Goal: Task Accomplishment & Management: Use online tool/utility

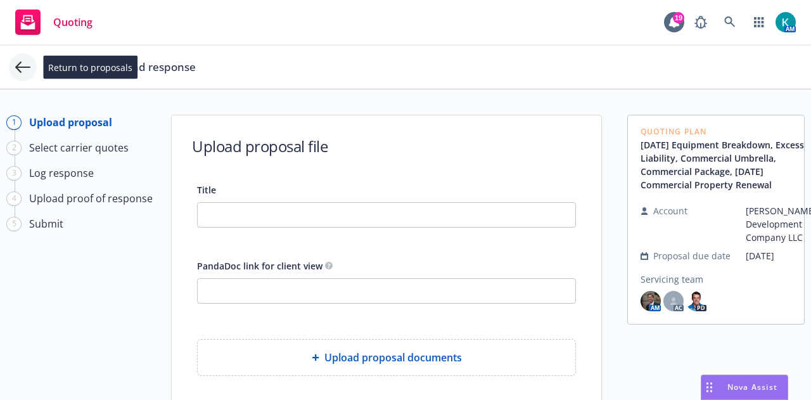
click at [22, 62] on icon at bounding box center [22, 67] width 15 height 15
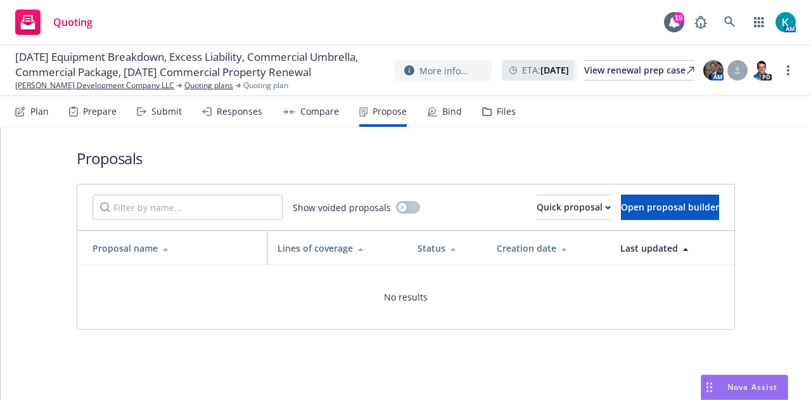
click at [732, 35] on div "Quoting 19 AM" at bounding box center [405, 23] width 811 height 46
click at [735, 24] on icon at bounding box center [729, 21] width 11 height 11
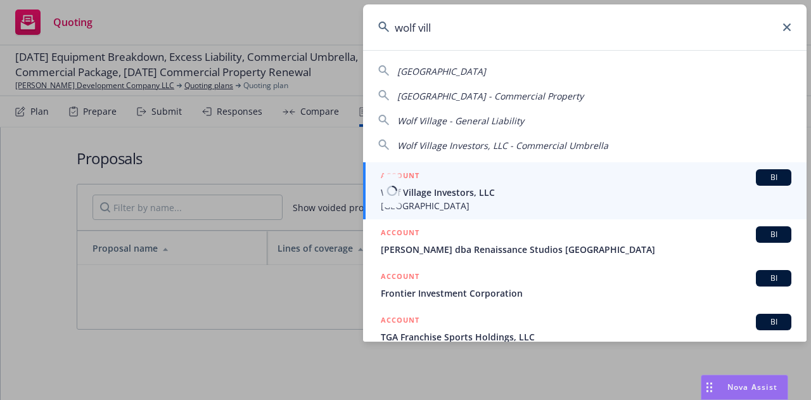
type input "wolf vill"
click at [554, 195] on span "Wolf Village Investors, LLC" at bounding box center [586, 192] width 411 height 13
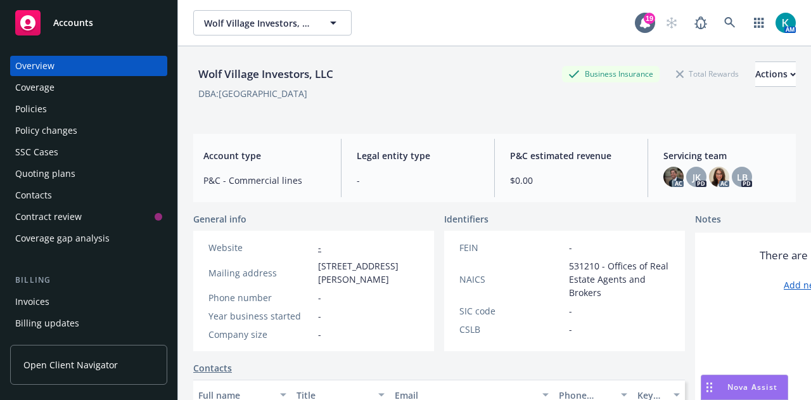
click at [102, 116] on div "Policies" at bounding box center [88, 109] width 147 height 20
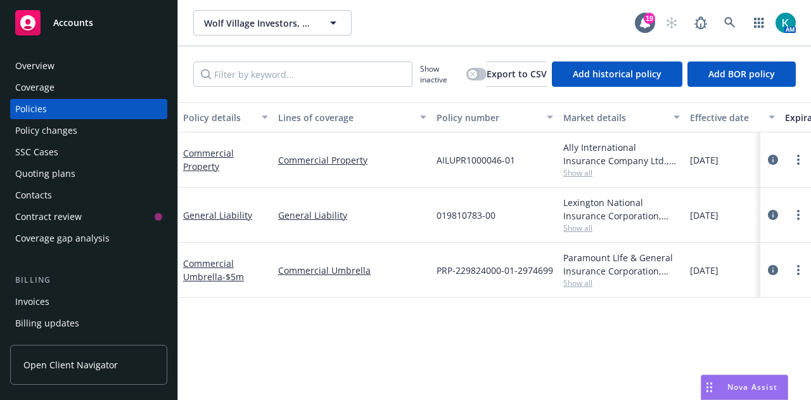
click at [218, 221] on div "General Liability" at bounding box center [225, 215] width 95 height 55
click at [229, 218] on link "General Liability" at bounding box center [217, 215] width 69 height 12
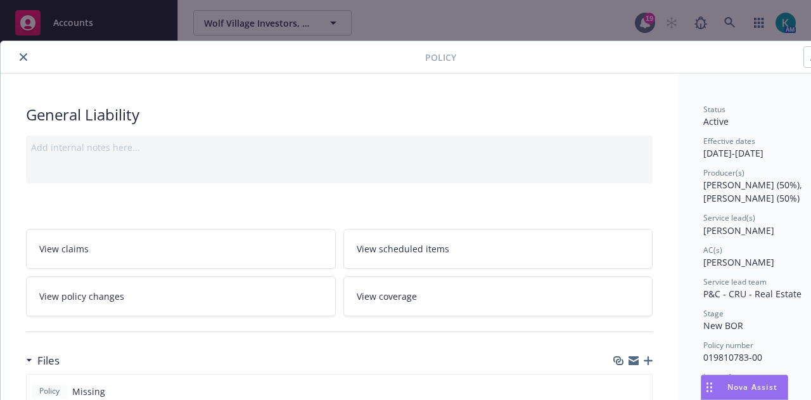
scroll to position [207, 0]
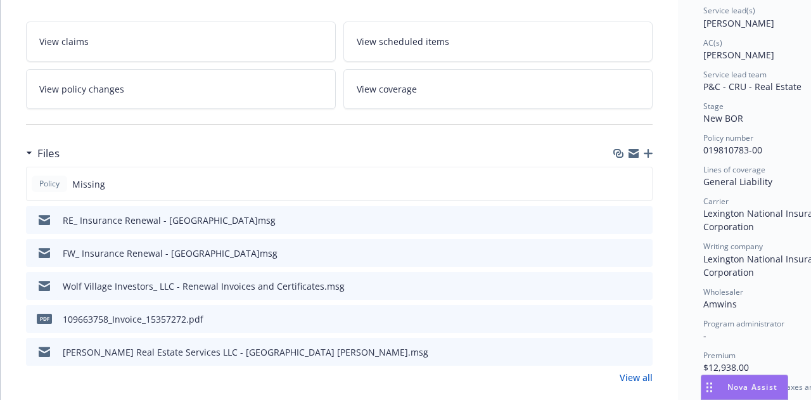
click at [647, 150] on icon "button" at bounding box center [648, 153] width 9 height 9
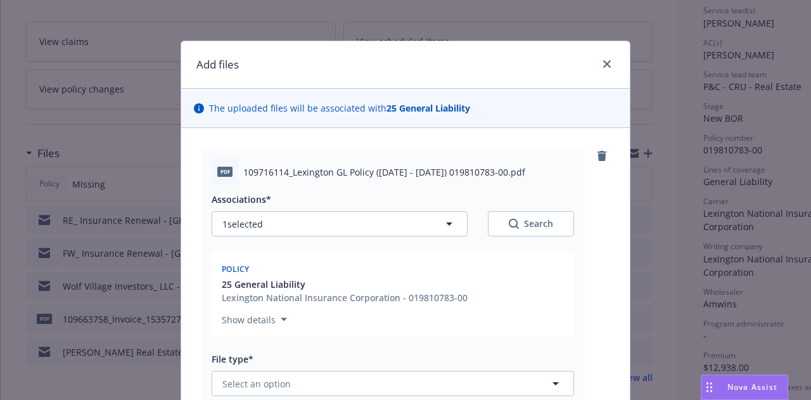
scroll to position [232, 0]
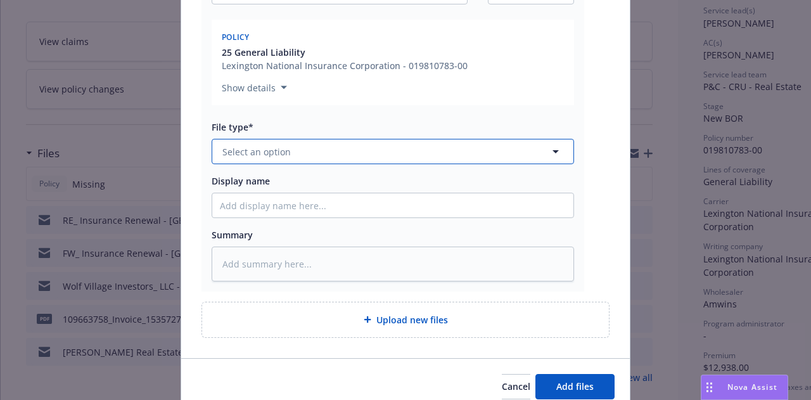
click at [378, 158] on button "Select an option" at bounding box center [393, 151] width 363 height 25
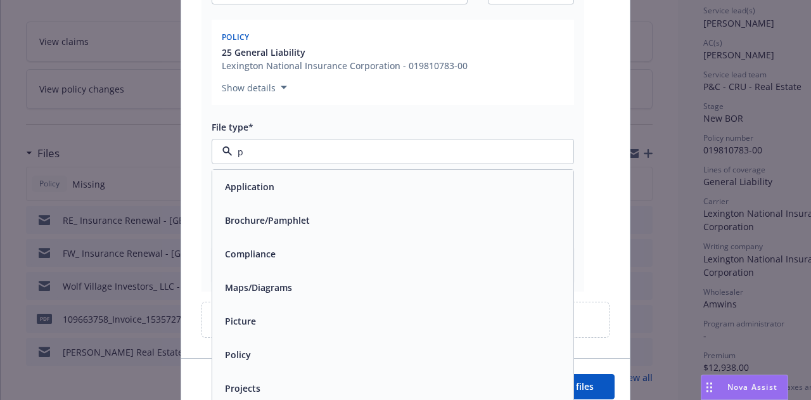
type input "po"
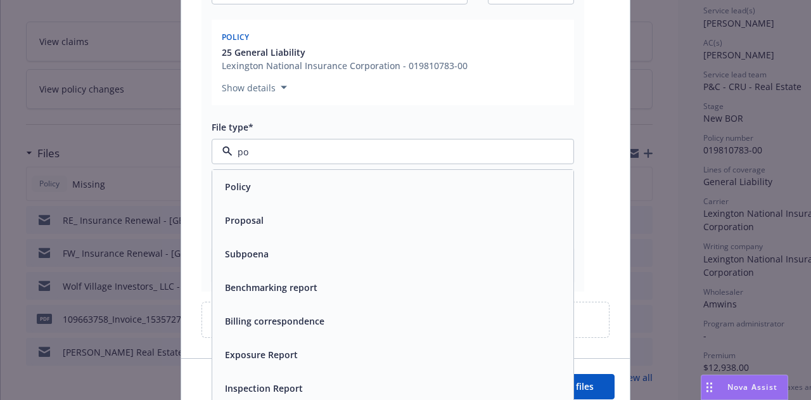
click at [479, 196] on div "Policy" at bounding box center [392, 187] width 361 height 34
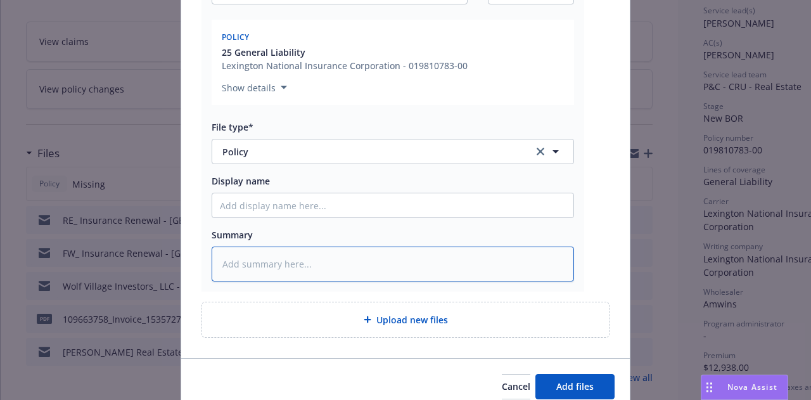
click at [392, 269] on textarea at bounding box center [393, 264] width 363 height 34
type textarea "x"
type textarea "2"
type textarea "x"
type textarea "25"
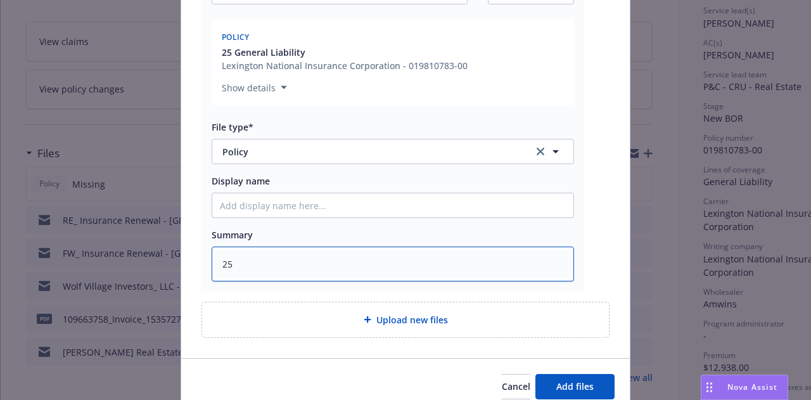
type textarea "x"
type textarea "25-"
type textarea "x"
type textarea "25-2"
type textarea "x"
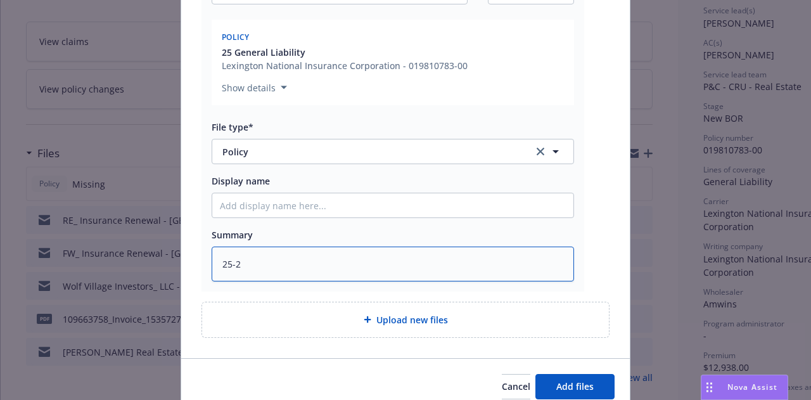
type textarea "25-26"
type textarea "x"
type textarea "25-26"
type textarea "x"
type textarea "25-26 G"
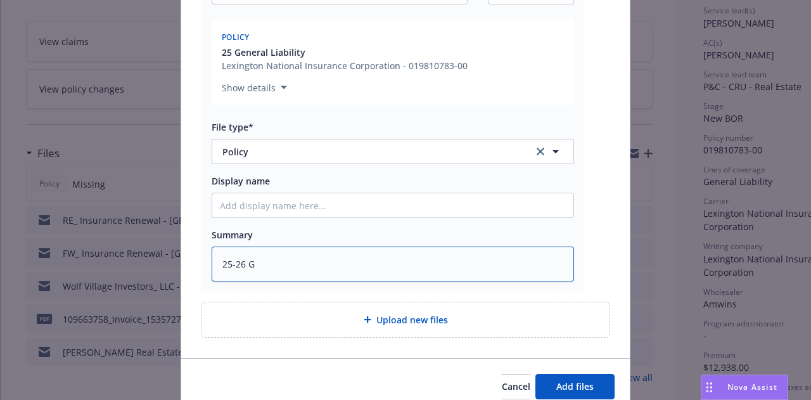
type textarea "x"
type textarea "25-26 GL"
type textarea "x"
type textarea "25-26 GL"
type textarea "x"
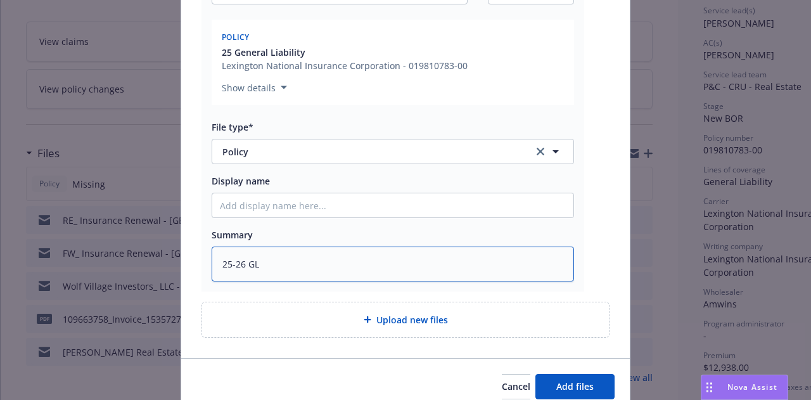
type textarea "25-26 GL P"
type textarea "x"
type textarea "25-26 GL Po"
type textarea "x"
type textarea "25-26 GL Pol"
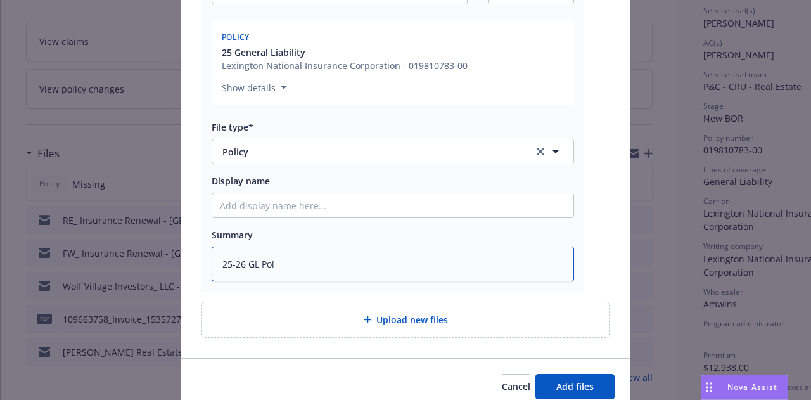
type textarea "x"
type textarea "25-26 GL Poli"
type textarea "x"
type textarea "25-26 GL Polic"
type textarea "x"
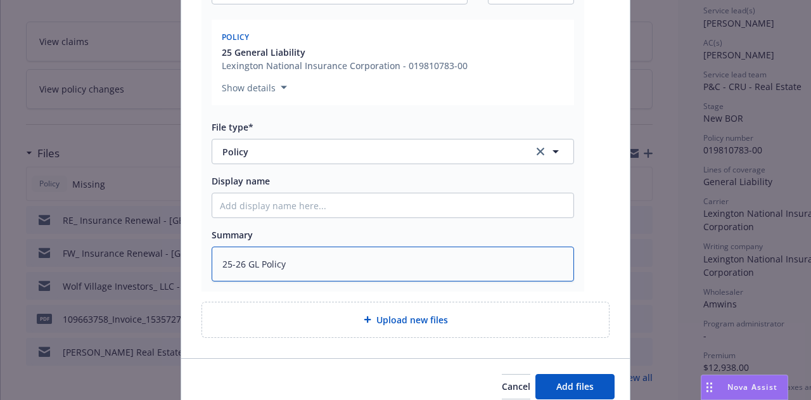
type textarea "25-26 GL Policy"
type textarea "x"
type textarea "25-26 GL Policy -"
type textarea "x"
type textarea "25-26 GL Policy -"
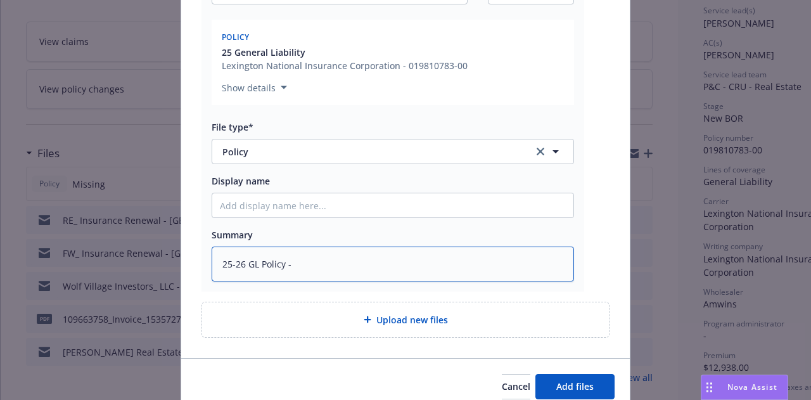
type textarea "x"
type textarea "25-26 GL Policy - L"
type textarea "x"
type textarea "25-26 GL Policy - Le"
type textarea "x"
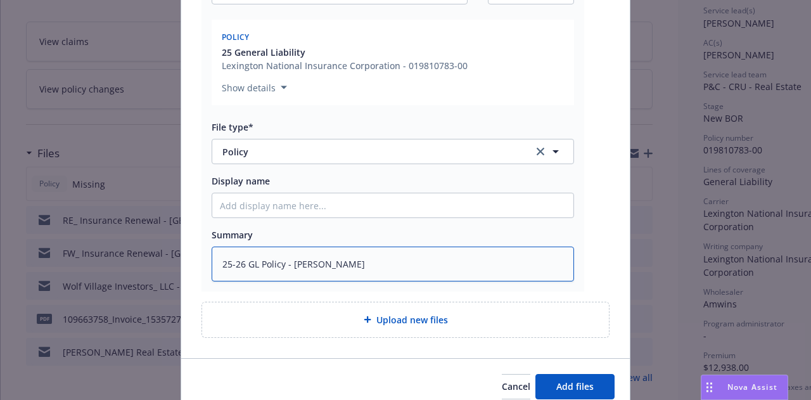
type textarea "25-26 GL Policy - Lexi"
type textarea "x"
type textarea "25-26 GL Policy - Lexin"
type textarea "x"
type textarea "25-26 GL Policy - Lexing"
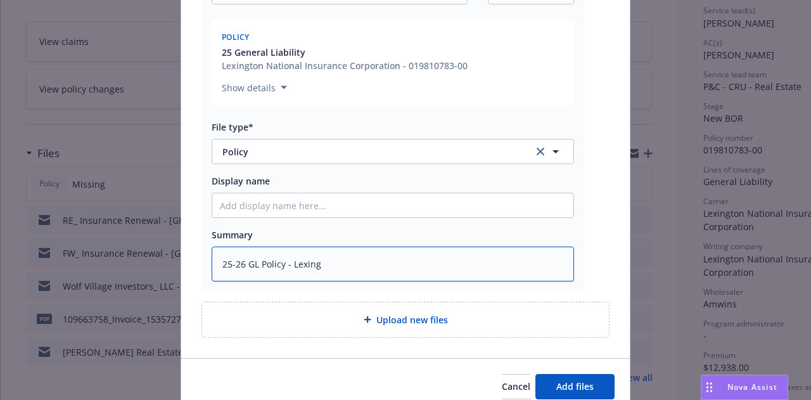
type textarea "x"
type textarea "25-26 GL Policy - Lexingt"
type textarea "x"
type textarea "25-26 GL Policy - Lexingto"
type textarea "x"
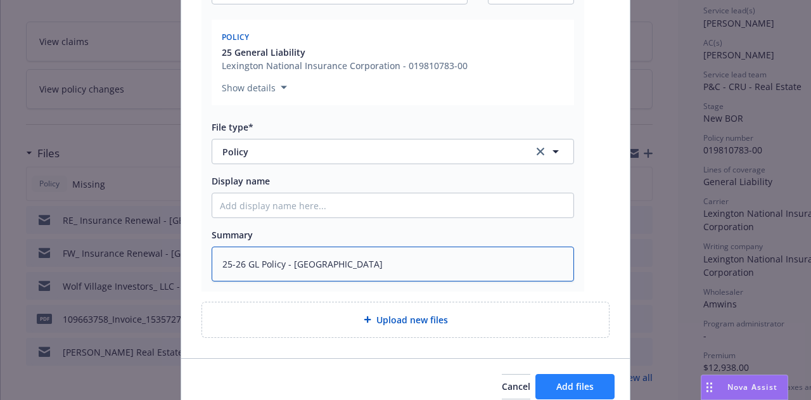
type textarea "25-26 GL Policy - Lexington"
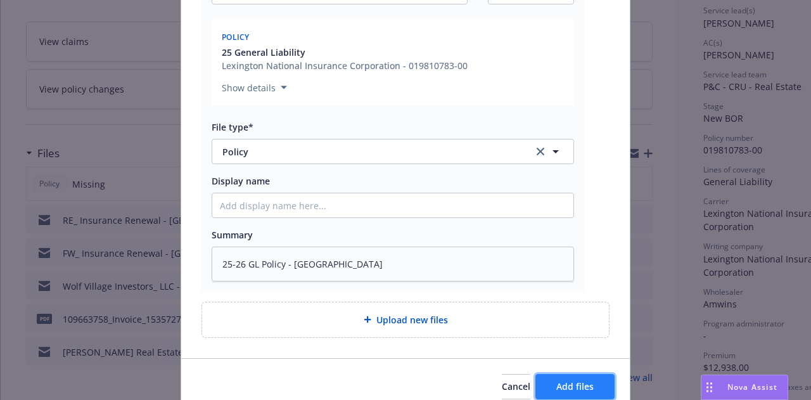
click at [578, 378] on button "Add files" at bounding box center [575, 386] width 79 height 25
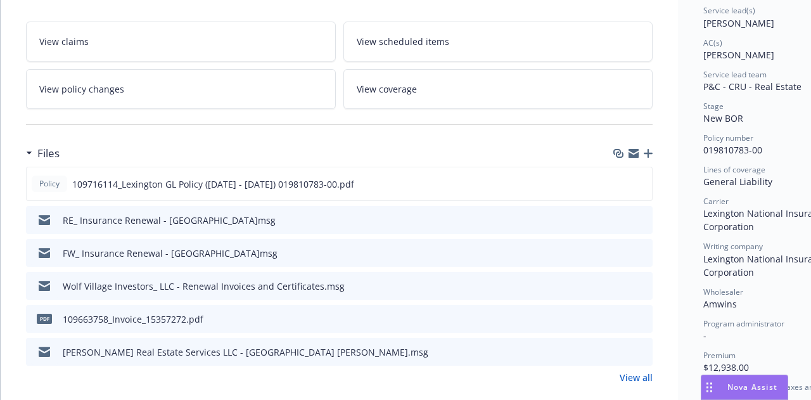
click at [648, 153] on icon "button" at bounding box center [648, 153] width 9 height 9
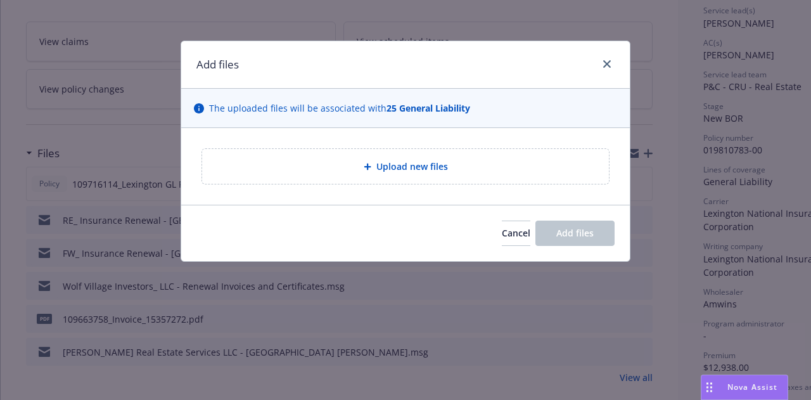
type textarea "x"
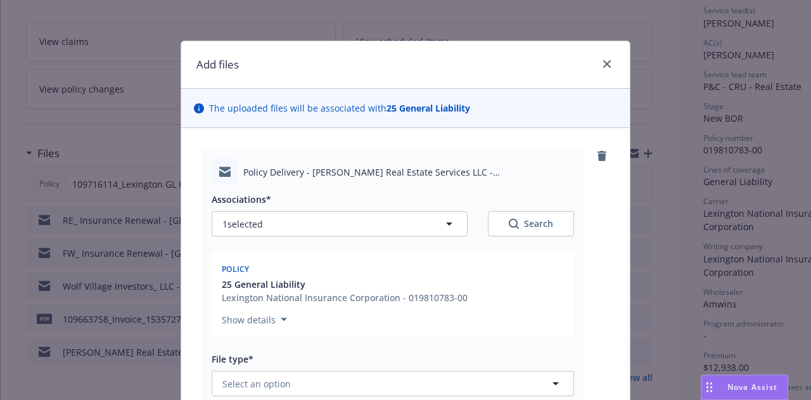
scroll to position [173, 0]
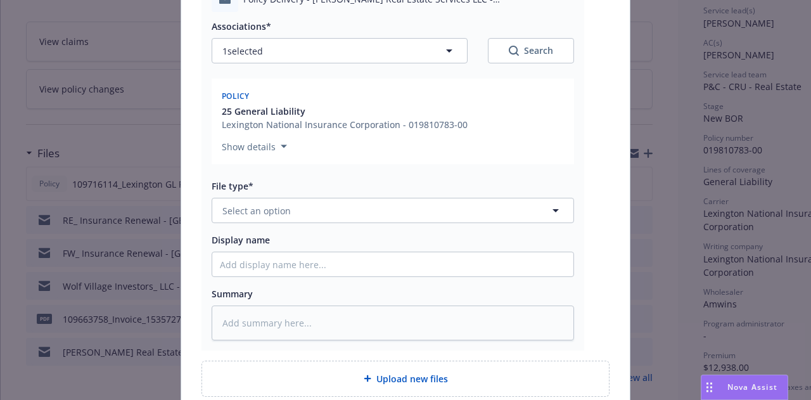
click at [453, 195] on div "File type* Select an option" at bounding box center [393, 201] width 363 height 44
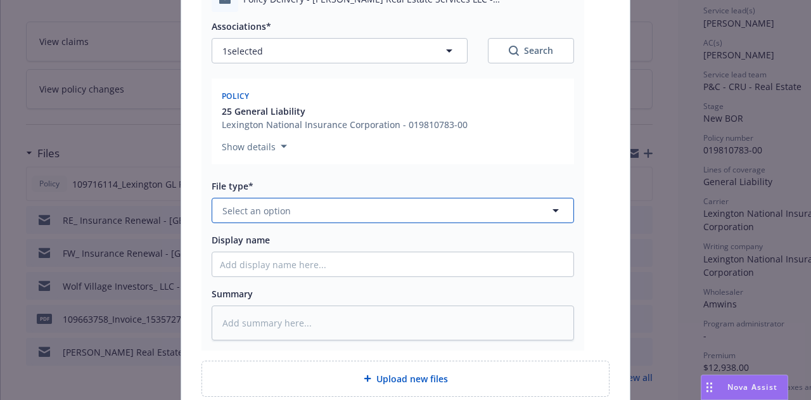
click at [466, 206] on button "Select an option" at bounding box center [393, 210] width 363 height 25
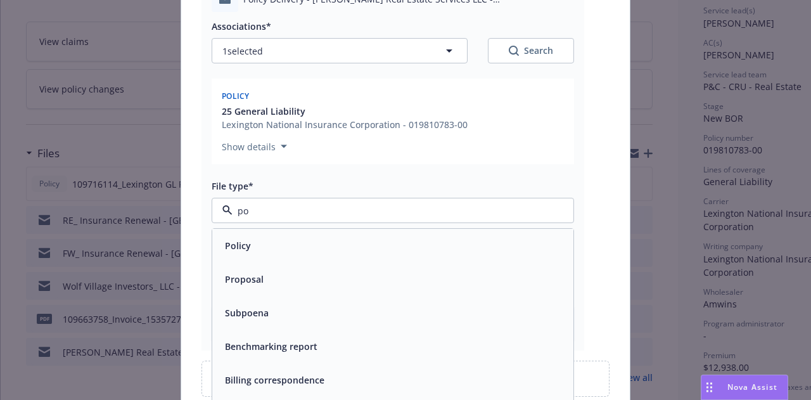
type input "pol"
click at [385, 305] on div "Policy delivery" at bounding box center [393, 313] width 346 height 18
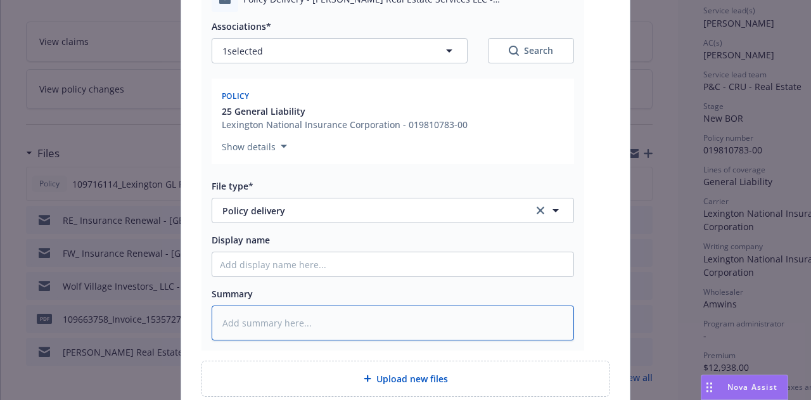
click at [429, 328] on textarea at bounding box center [393, 322] width 363 height 34
type textarea "x"
type textarea "P"
type textarea "x"
type textarea "Po"
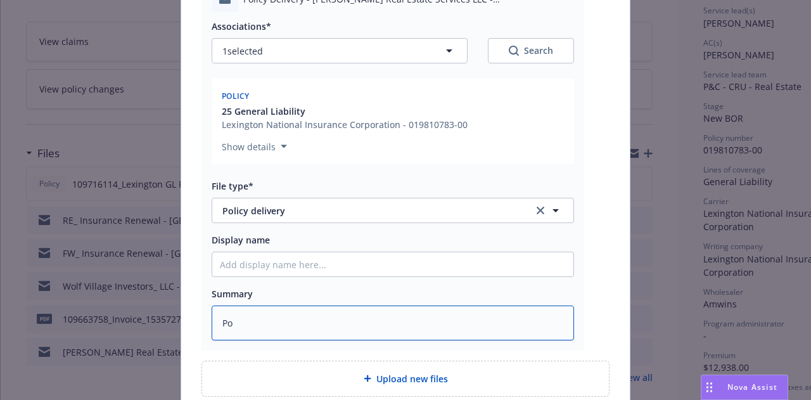
type textarea "x"
type textarea "Pol"
type textarea "x"
type textarea "Poli"
type textarea "x"
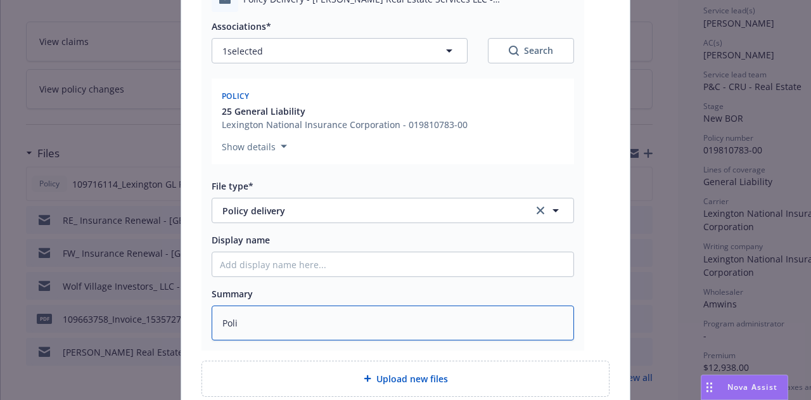
type textarea "Polic"
type textarea "x"
type textarea "Policy"
type textarea "x"
type textarea "Policy"
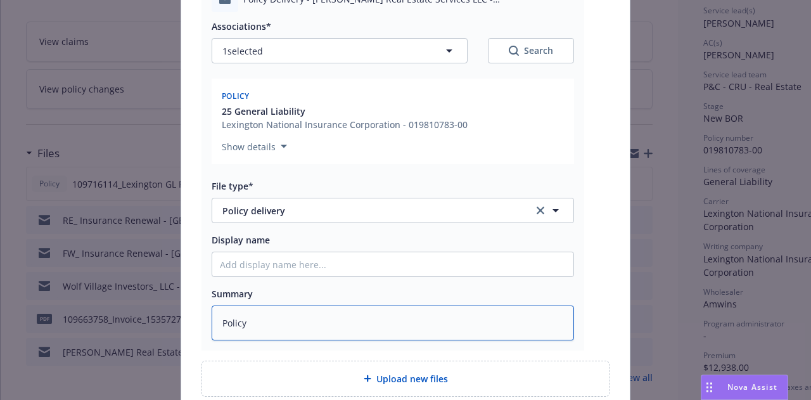
type textarea "x"
type textarea "Policy r"
type textarea "x"
type textarea "Policy rc"
type textarea "x"
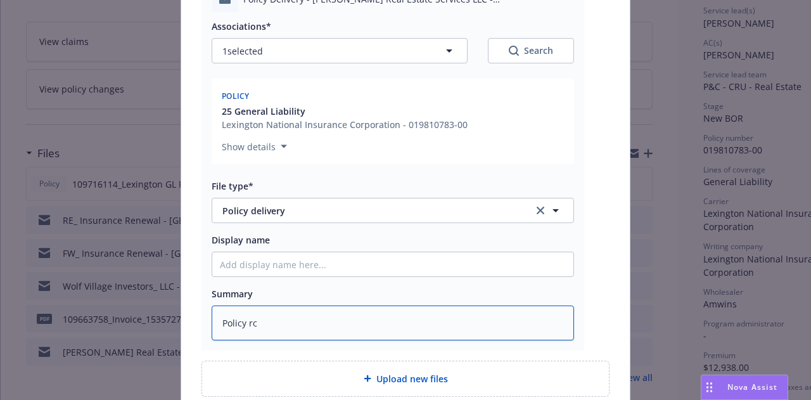
type textarea "Policy rcv"
type textarea "x"
type textarea "Policy rcvd"
type textarea "x"
type textarea "Policy rcvd"
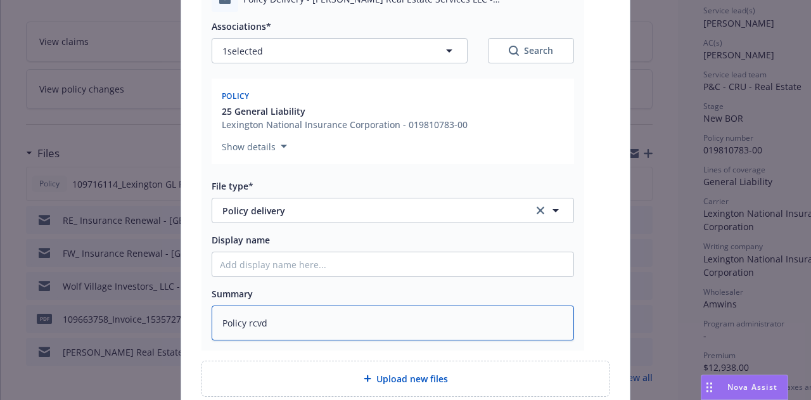
type textarea "x"
type textarea "Policy rcv"
type textarea "x"
type textarea "Policy rc"
type textarea "x"
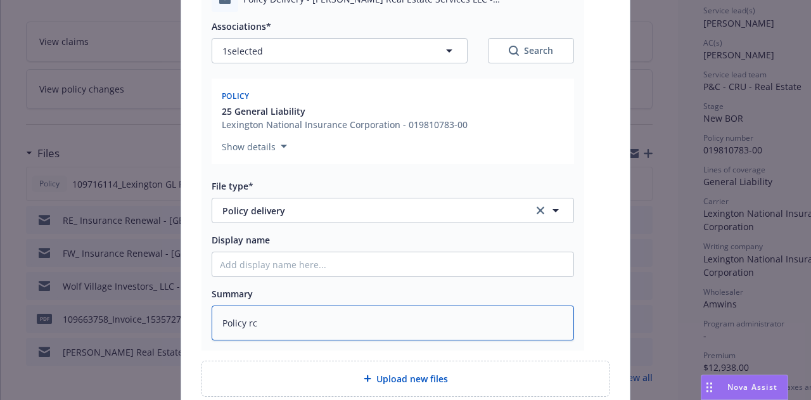
type textarea "Policy r"
type textarea "x"
type textarea "Policy"
type textarea "x"
type textarea "Policy"
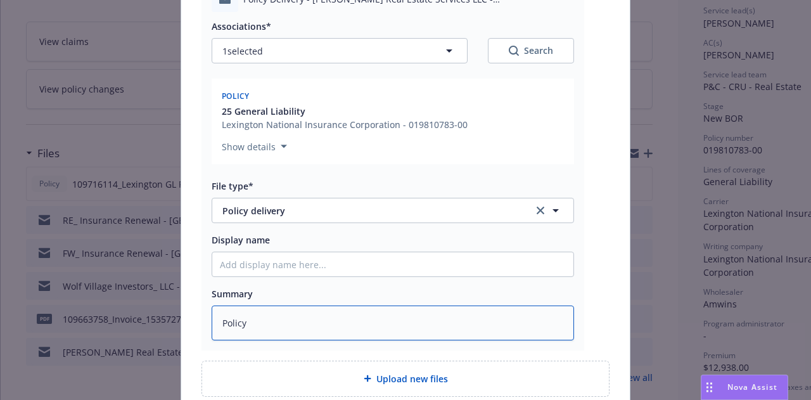
type textarea "x"
type textarea "Polic"
type textarea "x"
type textarea "Poli"
type textarea "x"
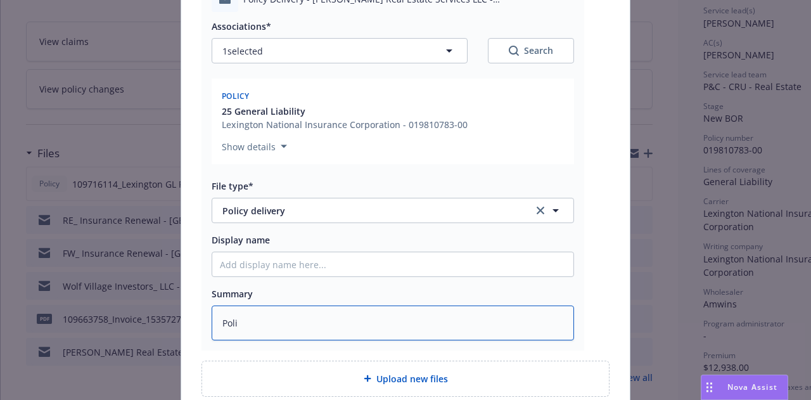
type textarea "Pol"
type textarea "x"
type textarea "Po"
type textarea "x"
type textarea "P"
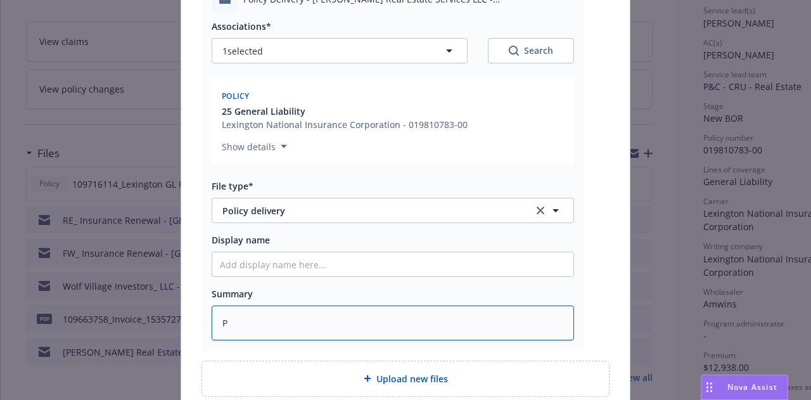
type textarea "x"
type textarea "EM"
type textarea "x"
type textarea "EMF"
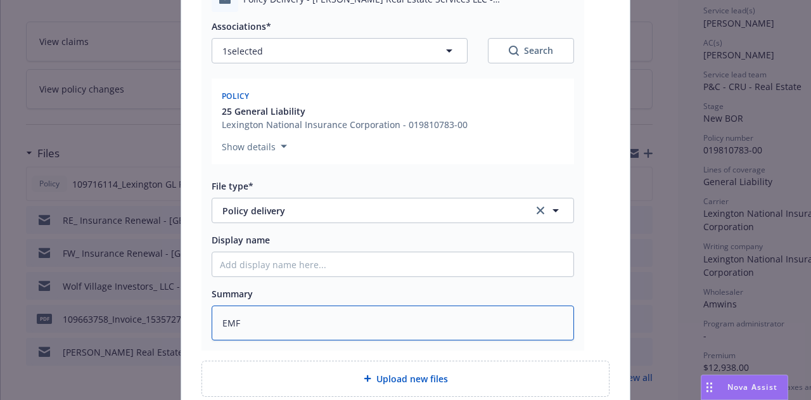
type textarea "x"
type textarea "EMF c"
type textarea "x"
type textarea "EMF ca"
type textarea "x"
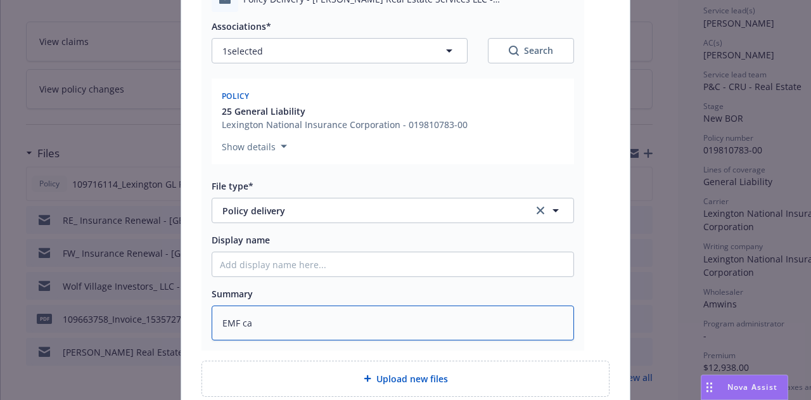
type textarea "EMF car"
type textarea "x"
type textarea "EMF carr"
type textarea "x"
type textarea "EMF carri"
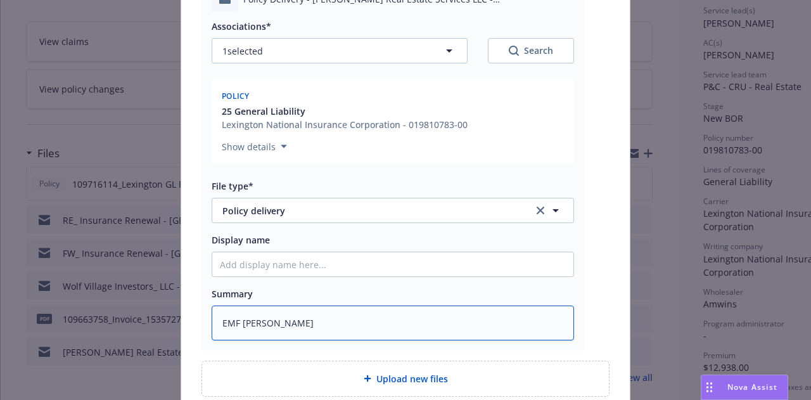
type textarea "x"
type textarea "EMF carrie"
type textarea "x"
type textarea "EMF carrier"
type textarea "x"
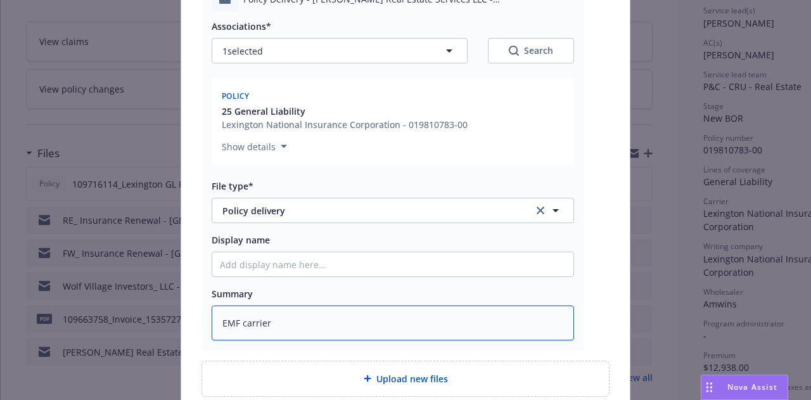
type textarea "EMF carrier"
type textarea "x"
type textarea "EMF carrier w"
type textarea "x"
type textarea "EMF carrier w/"
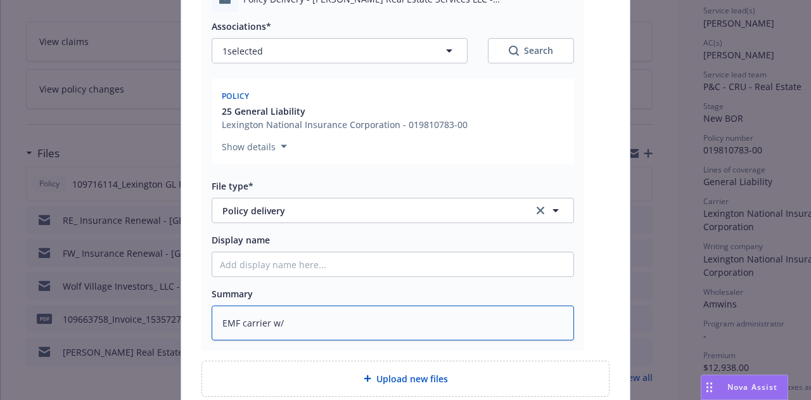
type textarea "x"
type textarea "EMF carrier w/p"
type textarea "x"
type textarea "EMF carrier w/po"
type textarea "x"
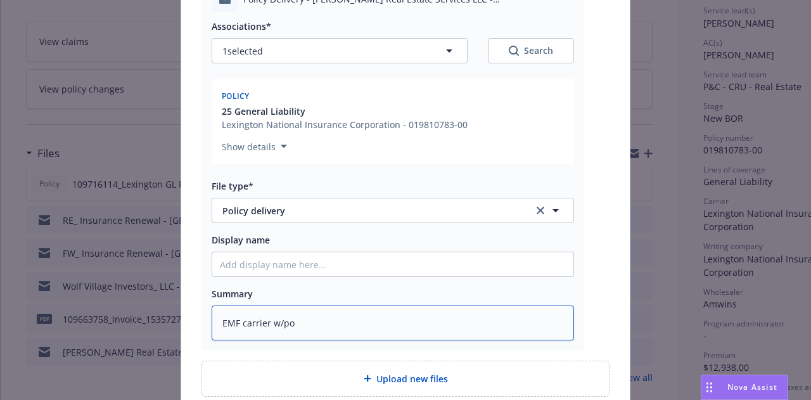
type textarea "EMF carrier w/pol"
type textarea "x"
type textarea "EMF carrier w/poli"
type textarea "x"
type textarea "EMF carrier w/policy"
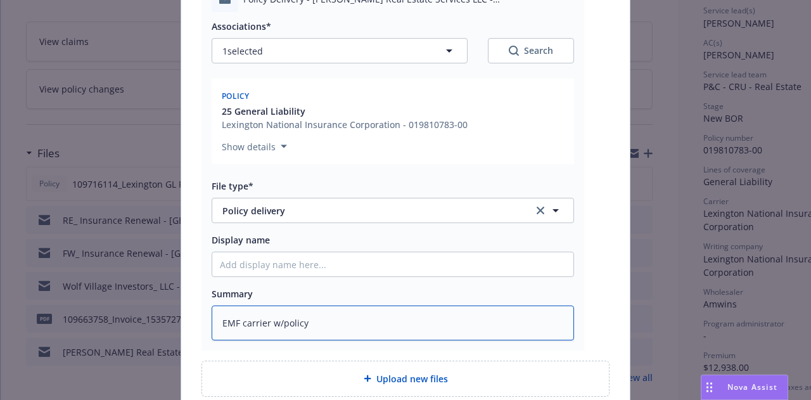
type textarea "x"
type textarea "EMF carrier w/policy"
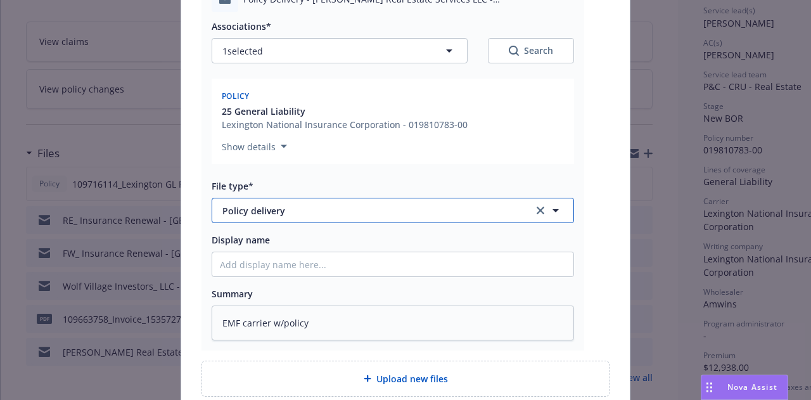
click at [474, 210] on span "Policy delivery" at bounding box center [368, 210] width 293 height 13
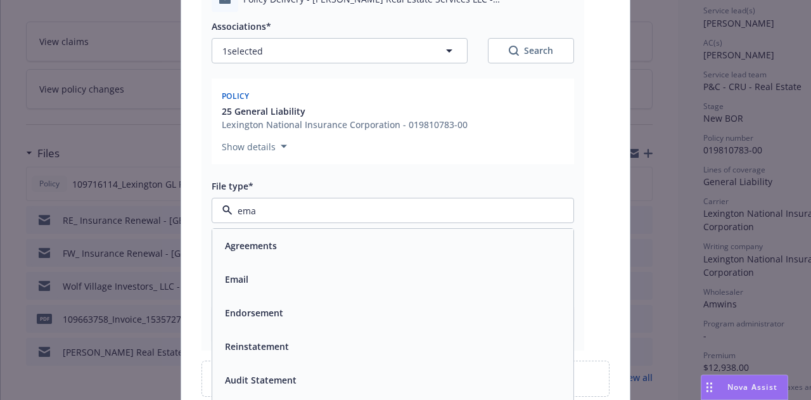
type input "emai"
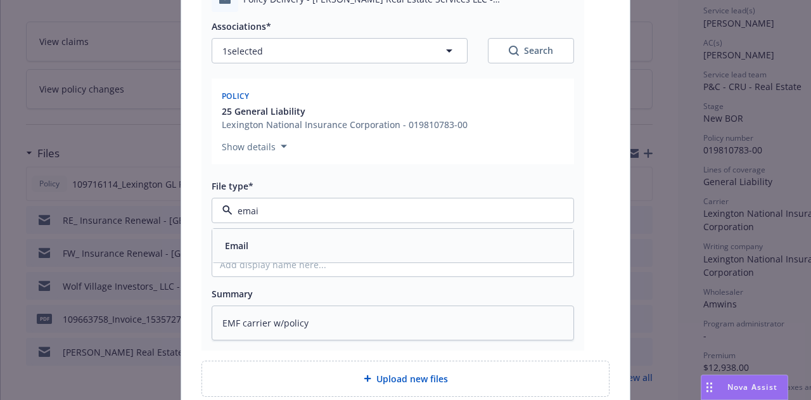
click at [455, 245] on div "Email" at bounding box center [393, 245] width 346 height 18
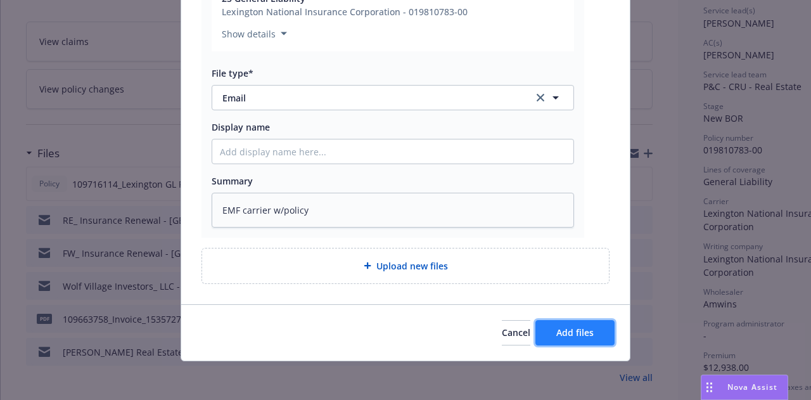
click at [556, 330] on span "Add files" at bounding box center [574, 332] width 37 height 12
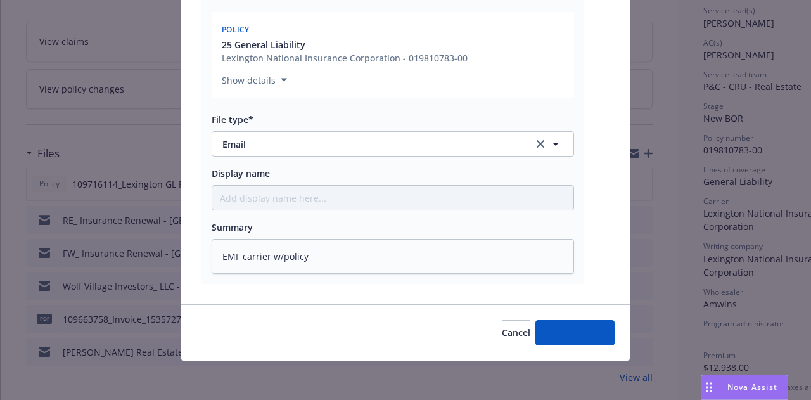
type textarea "x"
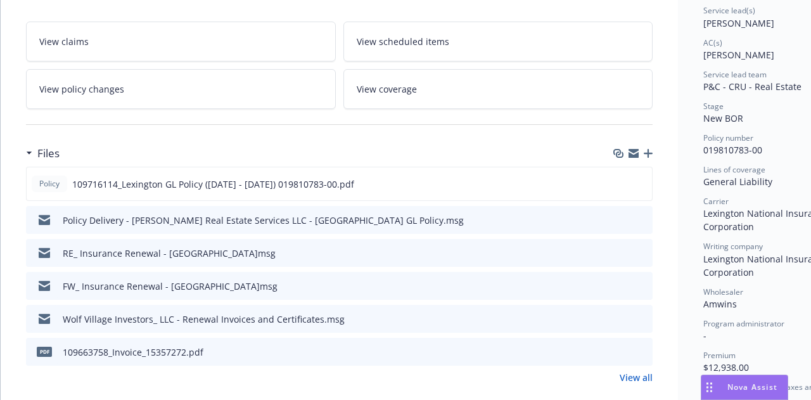
scroll to position [0, 0]
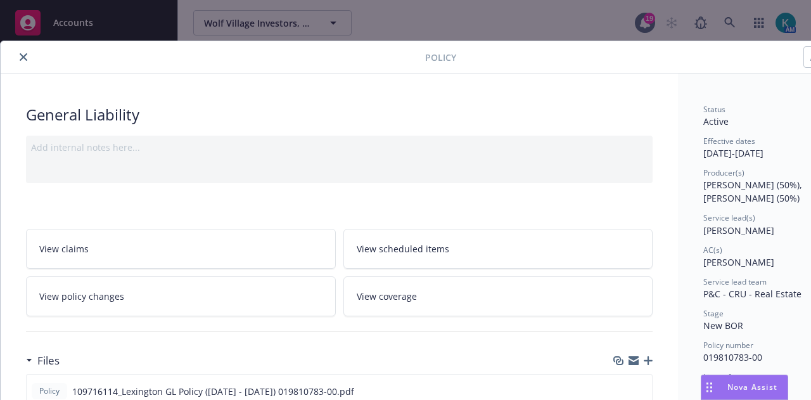
click at [20, 55] on icon "close" at bounding box center [24, 57] width 8 height 8
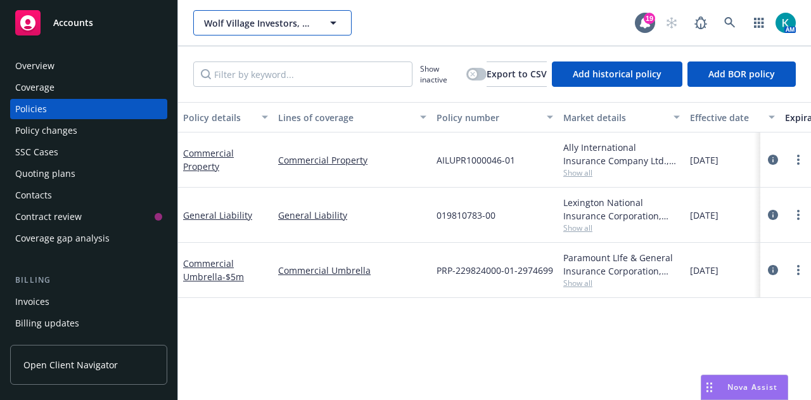
click at [275, 23] on span "Wolf Village Investors, LLC" at bounding box center [259, 22] width 110 height 13
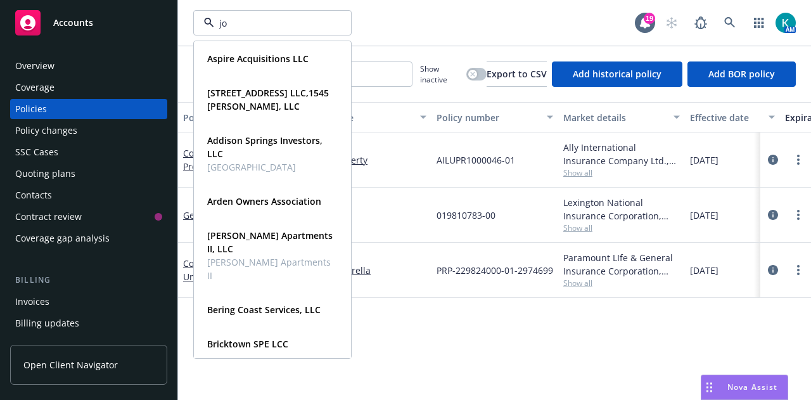
type input "jon"
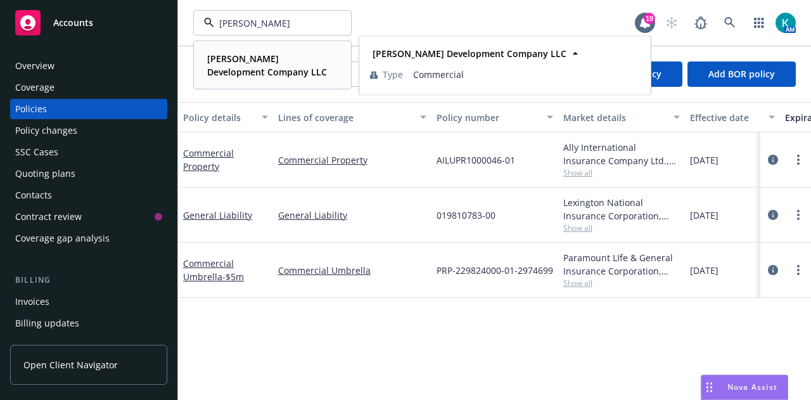
click at [274, 58] on strong "[PERSON_NAME] Development Company LLC" at bounding box center [267, 65] width 120 height 25
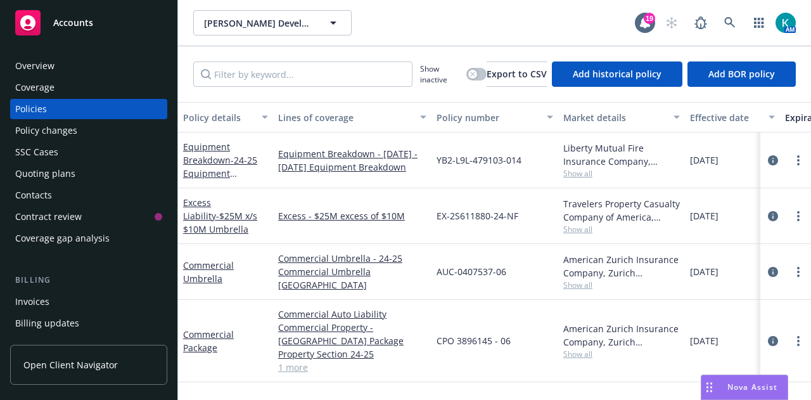
click at [85, 173] on div "Quoting plans" at bounding box center [88, 174] width 147 height 20
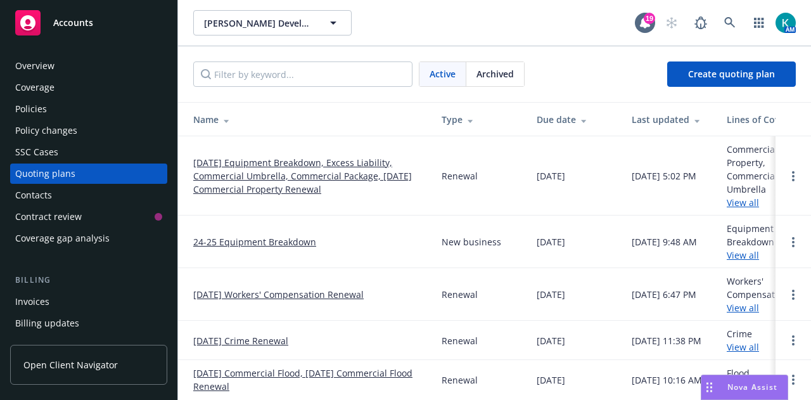
click at [236, 167] on link "[DATE] Equipment Breakdown, Excess Liability, Commercial Umbrella, Commercial P…" at bounding box center [307, 176] width 228 height 40
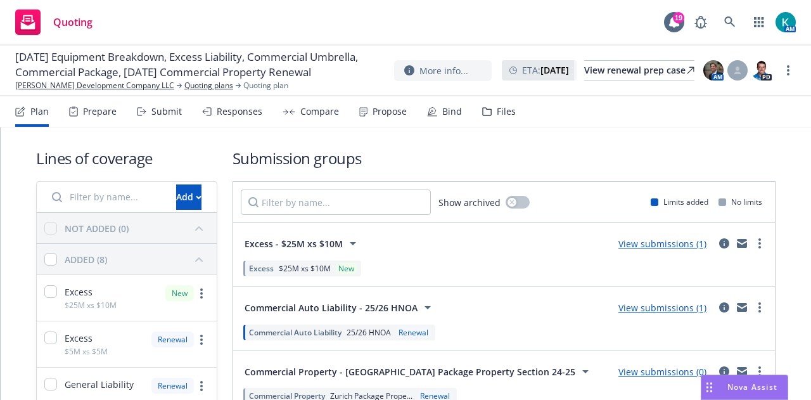
click at [390, 118] on div "Propose" at bounding box center [383, 111] width 48 height 30
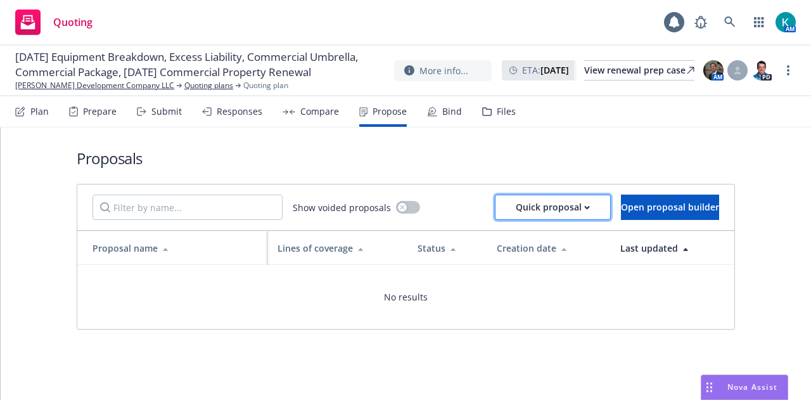
click at [551, 211] on button "Quick proposal" at bounding box center [553, 207] width 116 height 25
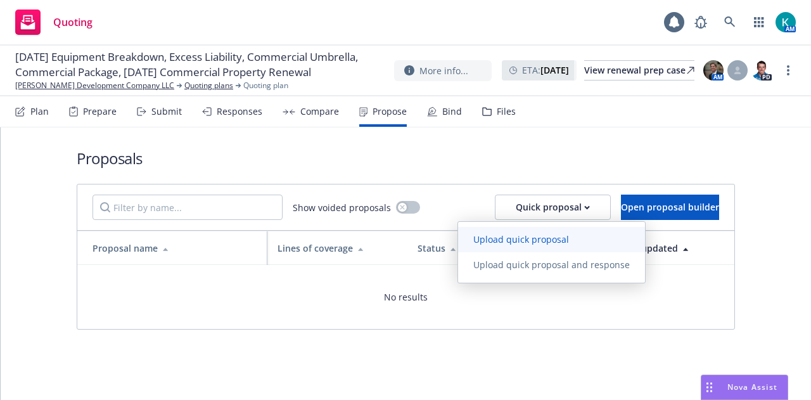
click at [576, 238] on span "Upload quick proposal" at bounding box center [521, 239] width 126 height 12
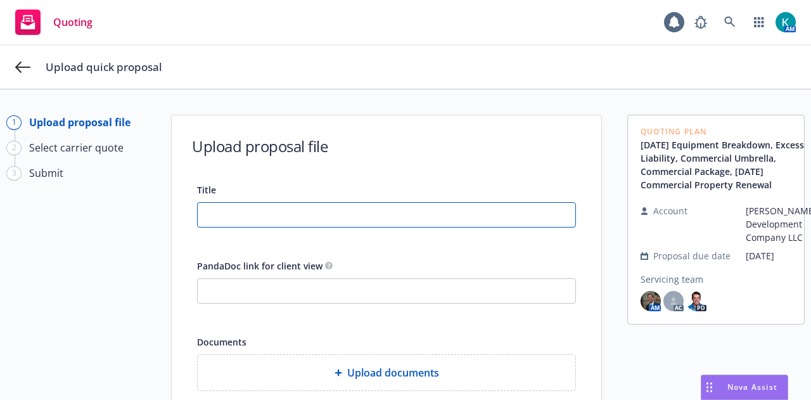
click at [368, 220] on input "Title" at bounding box center [387, 215] width 378 height 24
type input "25-26 Renewal Proposal"
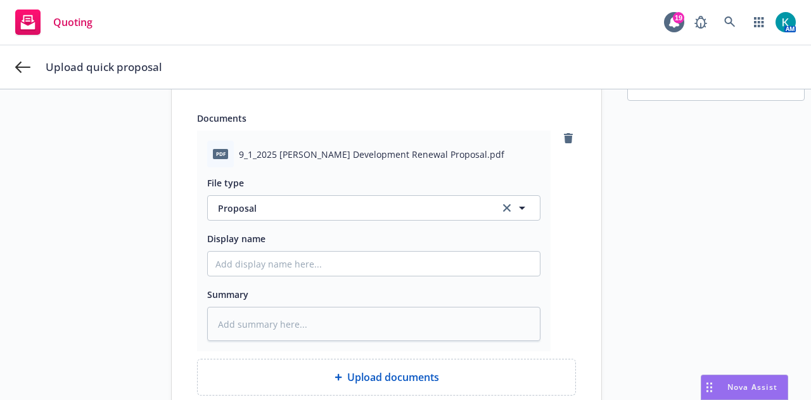
scroll to position [321, 0]
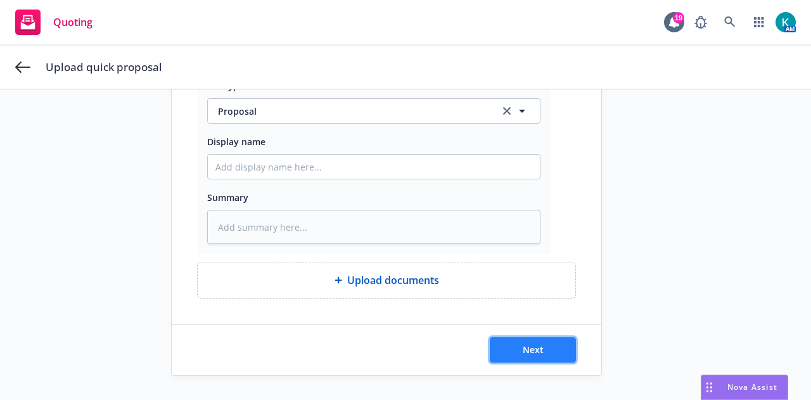
click at [539, 350] on button "Next" at bounding box center [533, 349] width 86 height 25
type textarea "x"
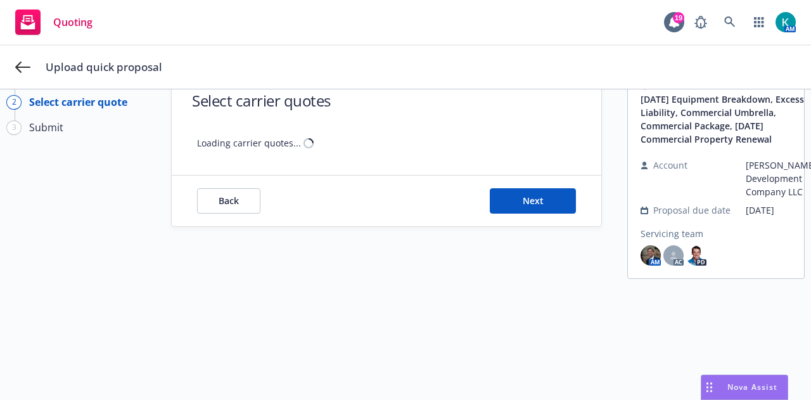
scroll to position [46, 0]
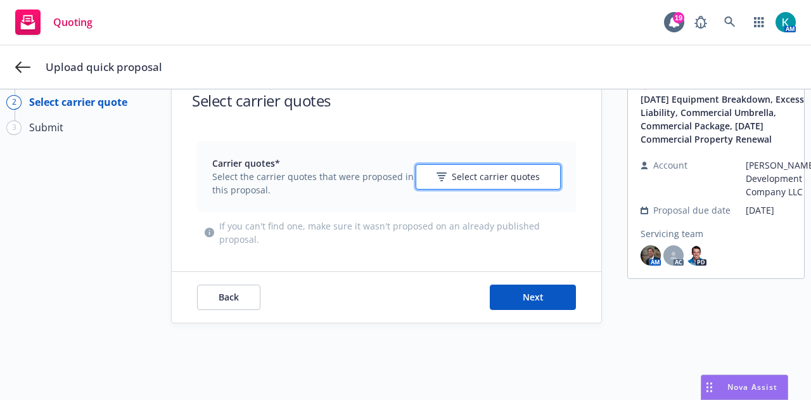
click at [480, 182] on span "Select carrier quotes" at bounding box center [496, 176] width 88 height 13
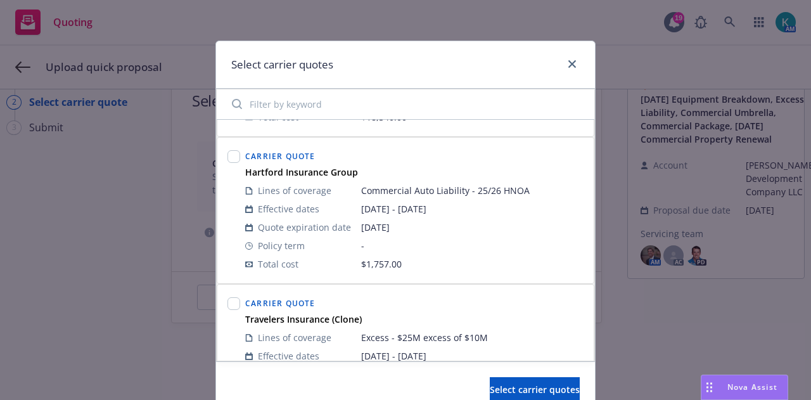
scroll to position [444, 0]
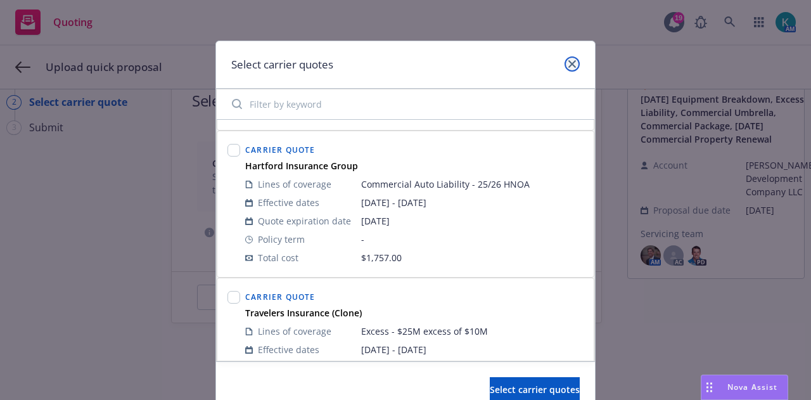
click at [572, 67] on link "close" at bounding box center [572, 63] width 15 height 15
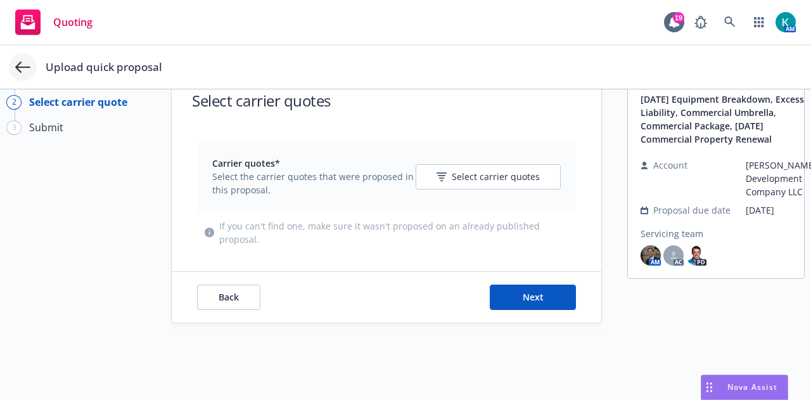
click at [27, 73] on icon at bounding box center [22, 67] width 15 height 15
